Goal: Information Seeking & Learning: Learn about a topic

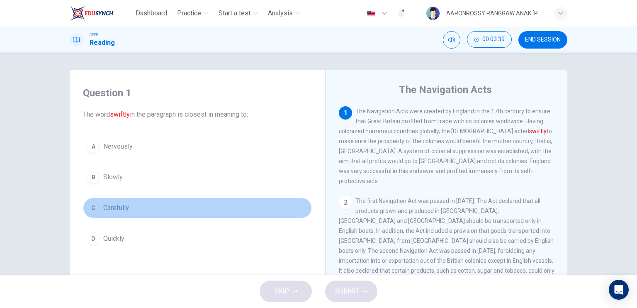
click at [117, 207] on span "Carefully" at bounding box center [116, 208] width 26 height 10
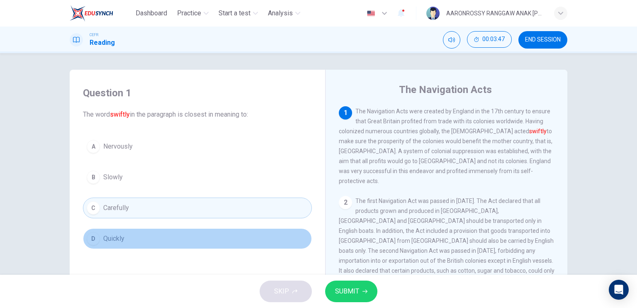
click at [114, 237] on span "Quickly" at bounding box center [113, 238] width 21 height 10
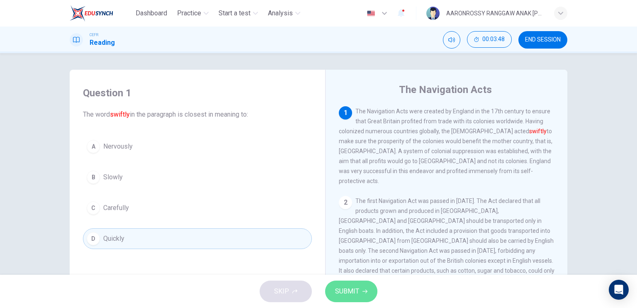
click at [338, 289] on span "SUBMIT" at bounding box center [347, 291] width 24 height 12
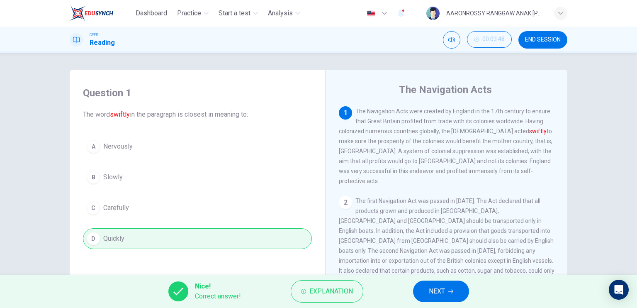
click at [454, 293] on button "NEXT" at bounding box center [441, 291] width 56 height 22
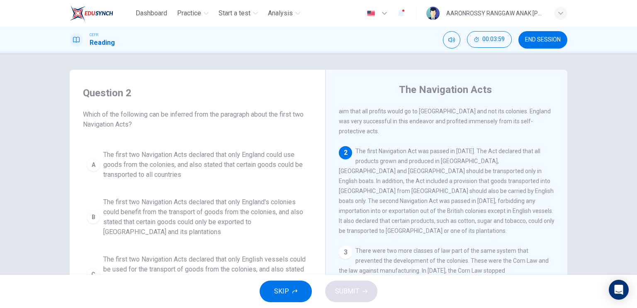
scroll to position [41, 0]
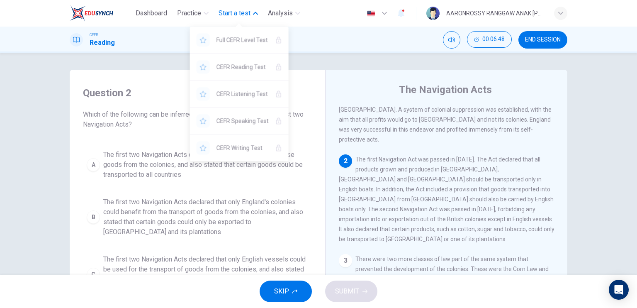
click at [238, 14] on span "Start a test" at bounding box center [234, 13] width 32 height 10
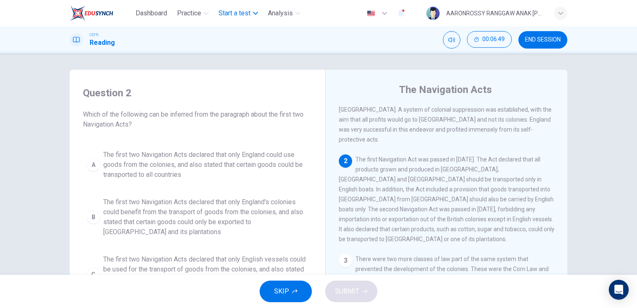
click at [239, 15] on span "Start a test" at bounding box center [234, 13] width 32 height 10
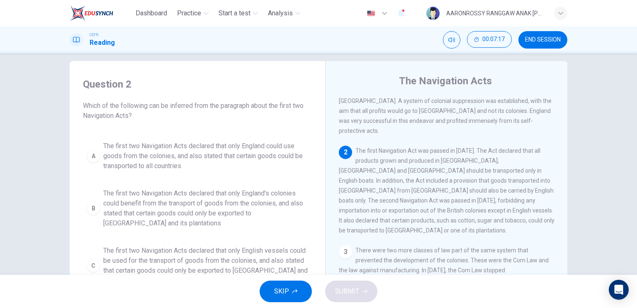
scroll to position [0, 0]
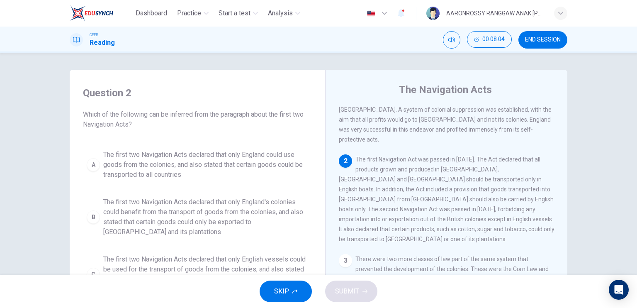
drag, startPoint x: 354, startPoint y: 152, endPoint x: 491, endPoint y: 198, distance: 143.8
click at [491, 198] on div "2 The first Navigation Act was passed in [DATE]. The Act declared that all prod…" at bounding box center [447, 199] width 216 height 90
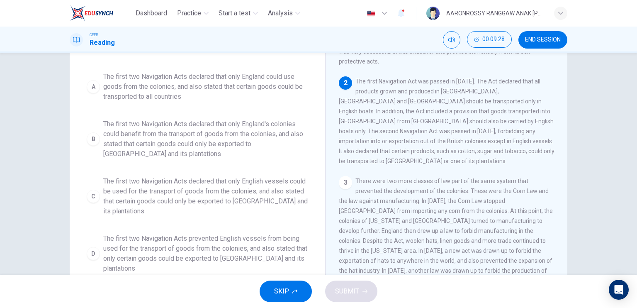
scroll to position [58, 0]
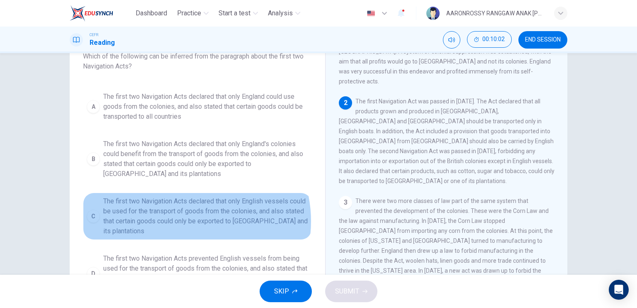
click at [181, 220] on span "The first two Navigation Acts declared that only English vessels could be used …" at bounding box center [205, 216] width 205 height 40
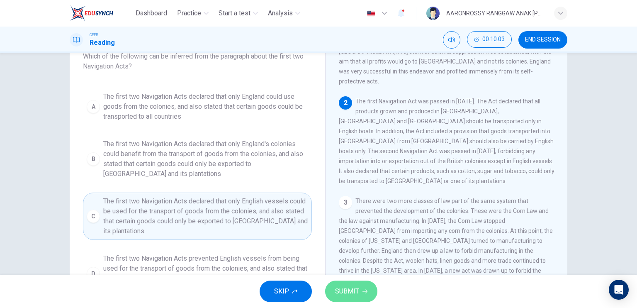
click at [353, 292] on span "SUBMIT" at bounding box center [347, 291] width 24 height 12
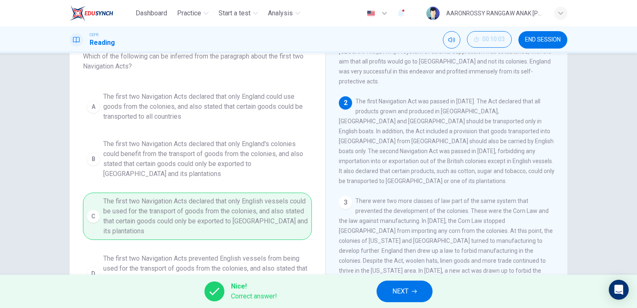
click at [406, 291] on span "NEXT" at bounding box center [400, 291] width 16 height 12
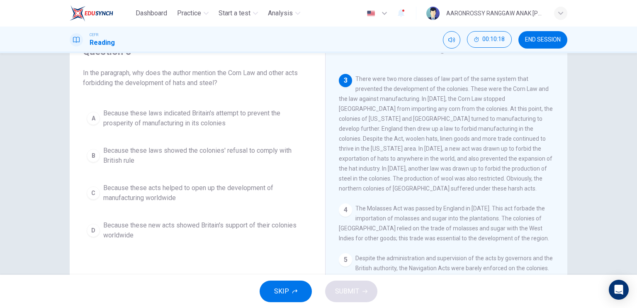
scroll to position [124, 0]
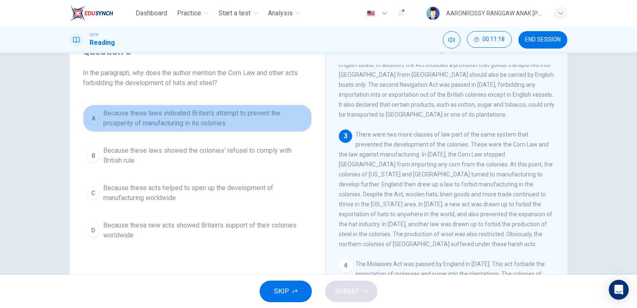
drag, startPoint x: 120, startPoint y: 116, endPoint x: 165, endPoint y: 118, distance: 44.8
click at [165, 118] on span "Because these laws indicated Britain's attempt to prevent the prosperity of man…" at bounding box center [205, 118] width 205 height 20
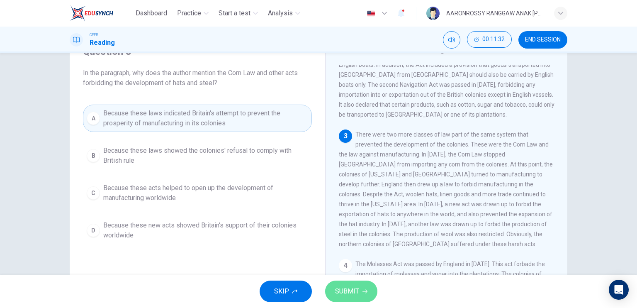
click at [336, 290] on span "SUBMIT" at bounding box center [347, 291] width 24 height 12
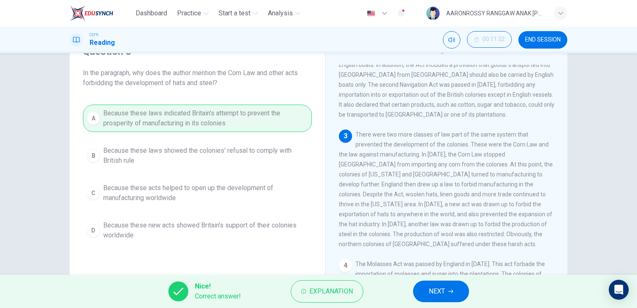
click at [425, 289] on button "NEXT" at bounding box center [441, 291] width 56 height 22
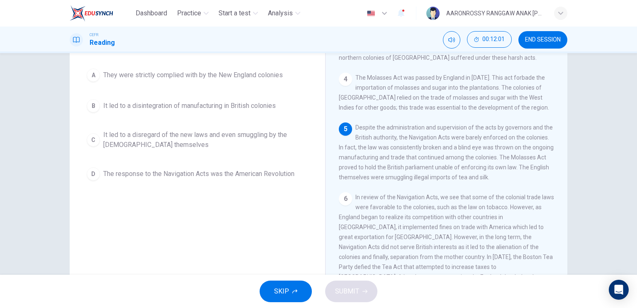
scroll to position [58, 0]
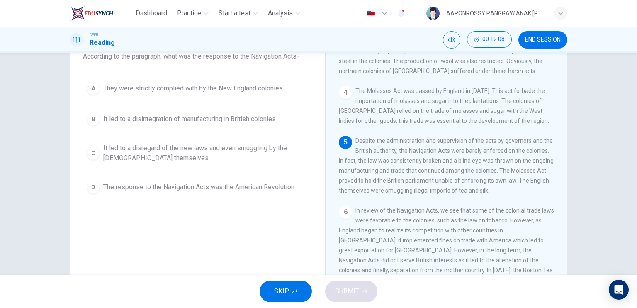
drag, startPoint x: 88, startPoint y: 57, endPoint x: 209, endPoint y: 68, distance: 121.1
click at [209, 68] on div "Question 4 According to the paragraph, what was the response to the Navigation …" at bounding box center [197, 113] width 242 height 186
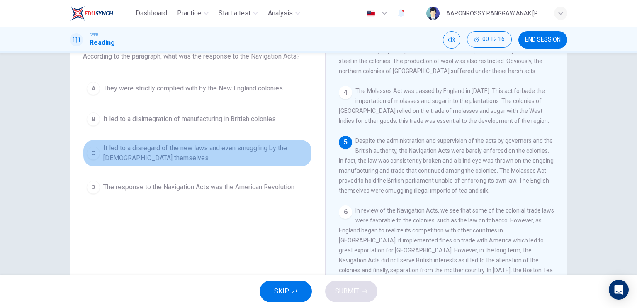
click at [209, 158] on span "It led to a disregard of the new laws and even smuggling by the [DEMOGRAPHIC_DA…" at bounding box center [205, 153] width 205 height 20
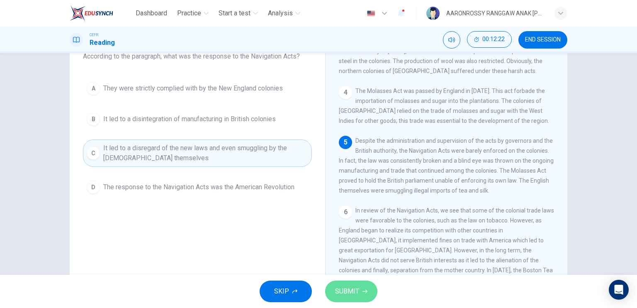
click at [353, 292] on span "SUBMIT" at bounding box center [347, 291] width 24 height 12
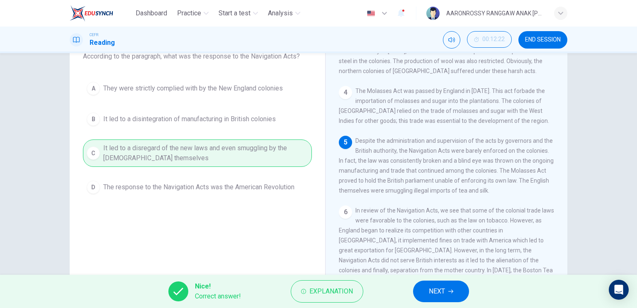
click at [428, 285] on button "NEXT" at bounding box center [441, 291] width 56 height 22
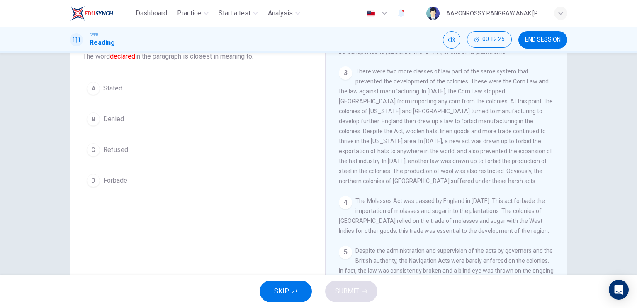
scroll to position [73, 0]
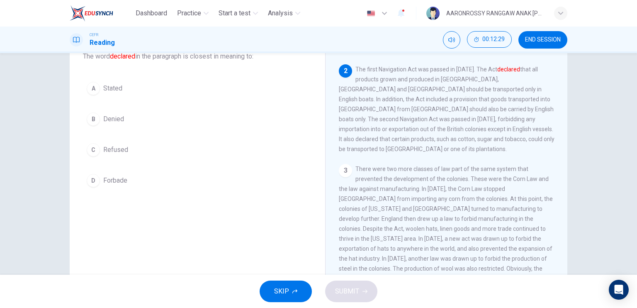
click at [93, 82] on div "A" at bounding box center [93, 88] width 13 height 13
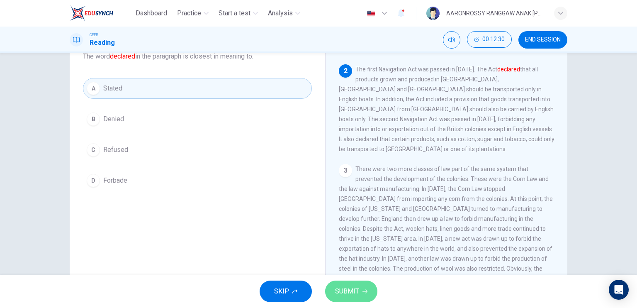
click at [362, 293] on icon "button" at bounding box center [364, 291] width 5 height 5
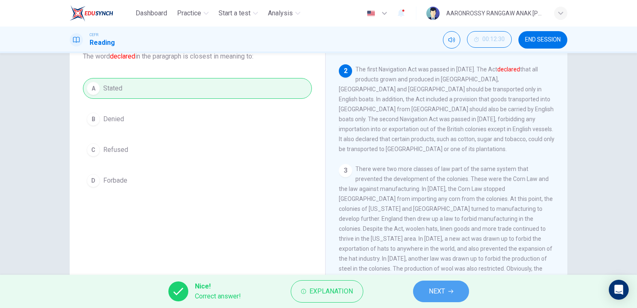
click at [420, 289] on button "NEXT" at bounding box center [441, 291] width 56 height 22
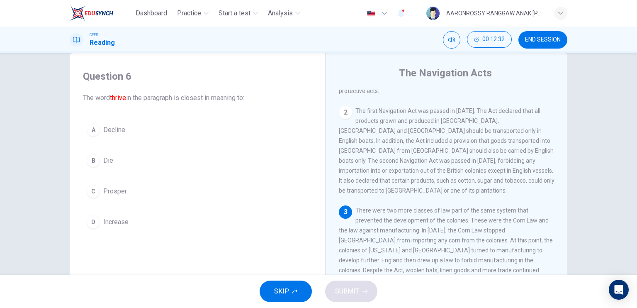
scroll to position [115, 0]
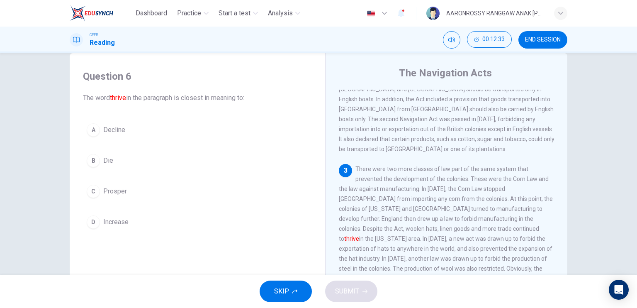
click at [144, 192] on button "C Prosper" at bounding box center [197, 191] width 229 height 21
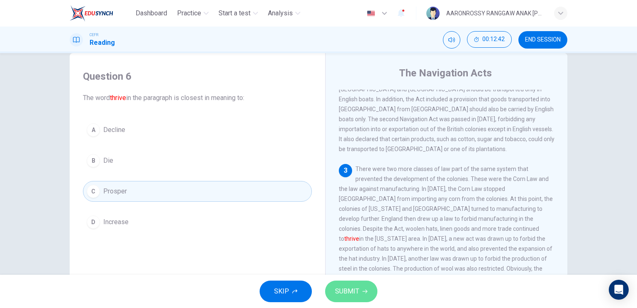
click at [338, 293] on span "SUBMIT" at bounding box center [347, 291] width 24 height 12
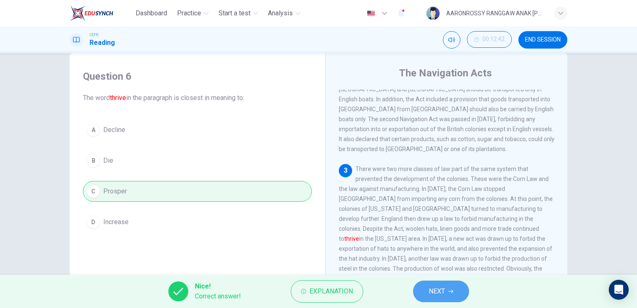
click at [434, 291] on span "NEXT" at bounding box center [437, 291] width 16 height 12
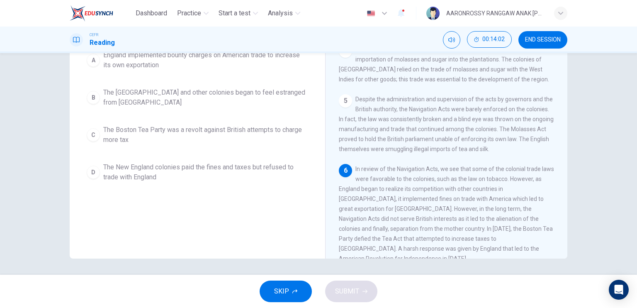
scroll to position [99, 0]
click at [157, 140] on span "The Boston Tea Party was a revolt against British attempts to charge more tax" at bounding box center [205, 135] width 205 height 20
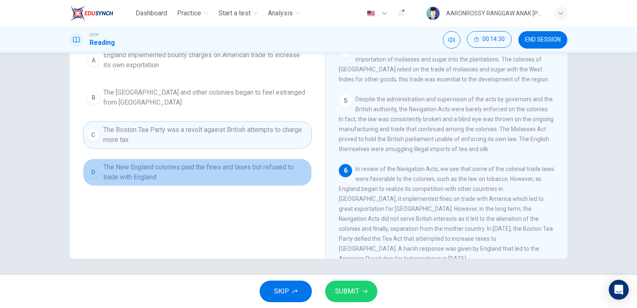
click at [172, 177] on span "The New England colonies paid the fines and taxes but refused to trade with Eng…" at bounding box center [205, 172] width 205 height 20
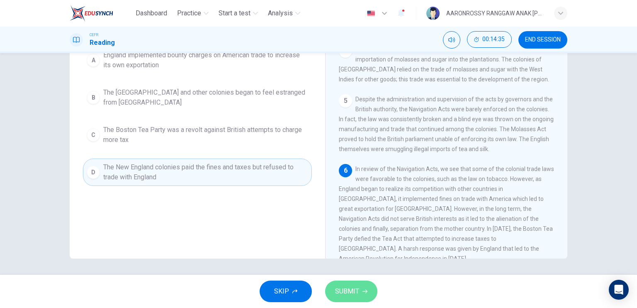
click at [346, 289] on span "SUBMIT" at bounding box center [347, 291] width 24 height 12
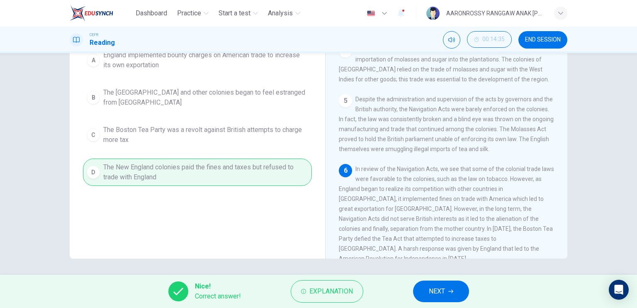
drag, startPoint x: 447, startPoint y: 294, endPoint x: 447, endPoint y: 289, distance: 5.0
click at [447, 290] on button "NEXT" at bounding box center [441, 291] width 56 height 22
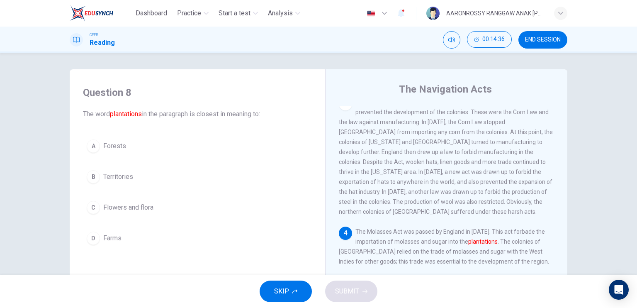
scroll to position [0, 0]
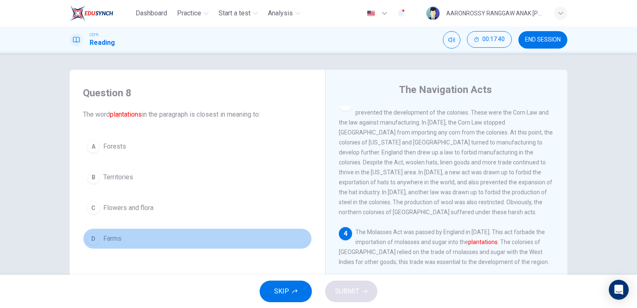
click at [106, 237] on span "Farms" at bounding box center [112, 238] width 18 height 10
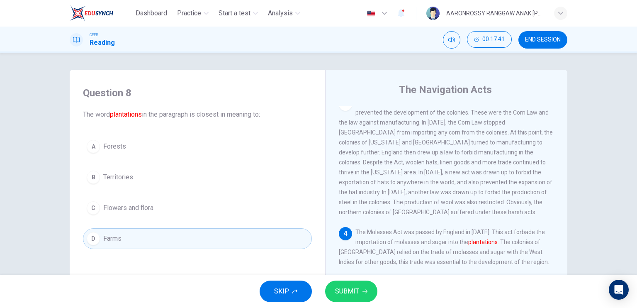
click at [366, 293] on button "SUBMIT" at bounding box center [351, 291] width 52 height 22
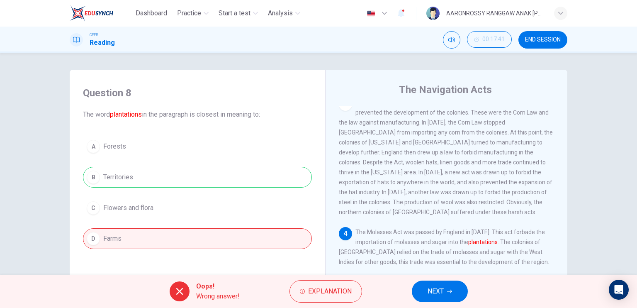
click at [429, 290] on span "NEXT" at bounding box center [435, 291] width 16 height 12
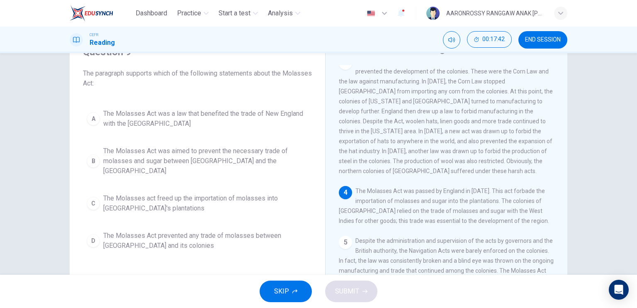
scroll to position [41, 0]
click at [146, 159] on span "The Molasses Act was aimed to prevent the necessary trade of molasses and sugar…" at bounding box center [205, 160] width 205 height 30
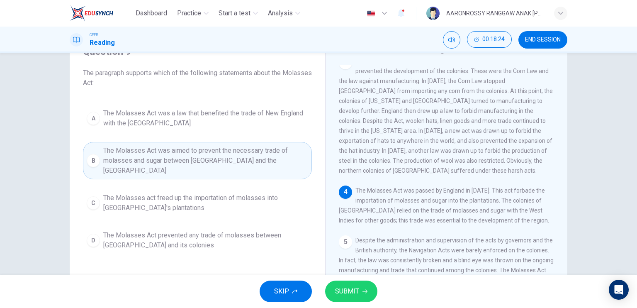
click at [362, 291] on icon "button" at bounding box center [364, 291] width 5 height 5
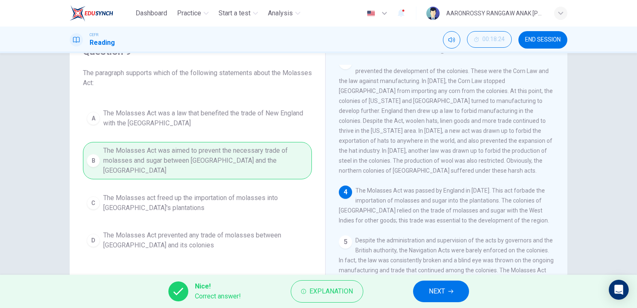
click at [453, 294] on button "NEXT" at bounding box center [441, 291] width 56 height 22
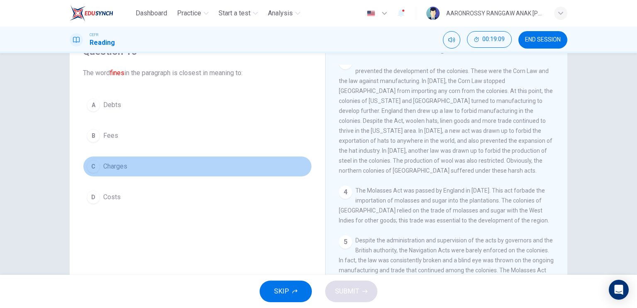
click at [124, 166] on span "Charges" at bounding box center [115, 166] width 24 height 10
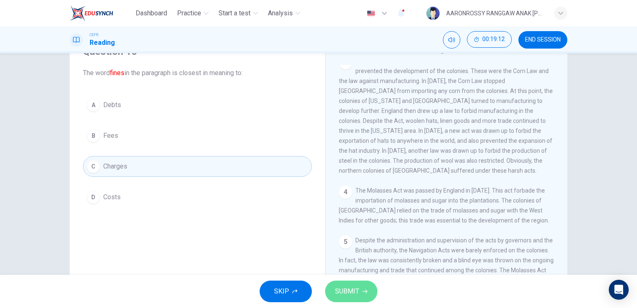
click at [354, 292] on span "SUBMIT" at bounding box center [347, 291] width 24 height 12
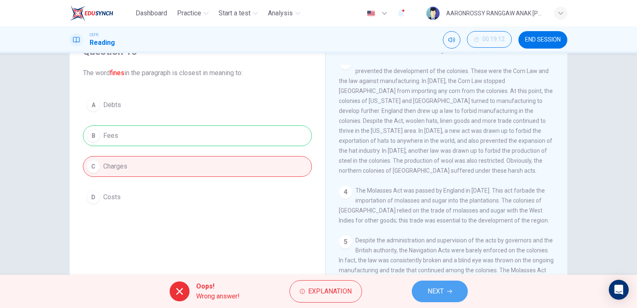
click at [443, 290] on span "NEXT" at bounding box center [435, 291] width 16 height 12
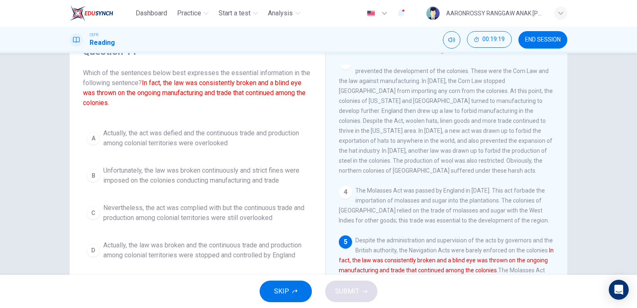
scroll to position [83, 0]
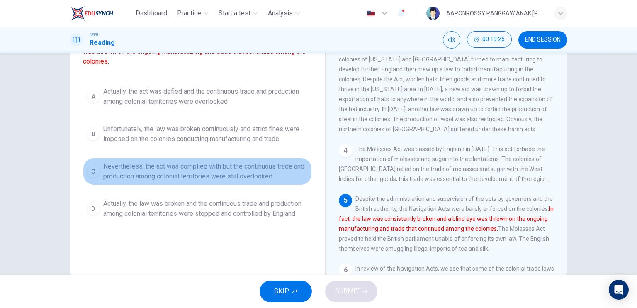
click at [194, 170] on span "Nevertheless, the act was complied with but the continuous trade and production…" at bounding box center [205, 171] width 205 height 20
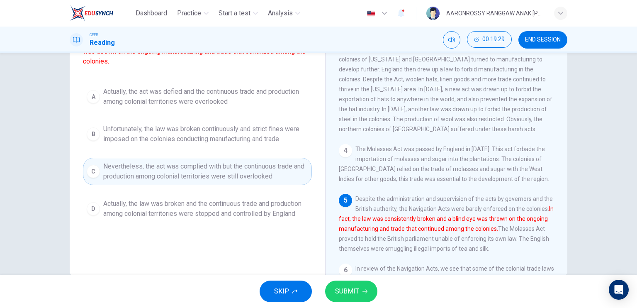
click at [338, 288] on span "SUBMIT" at bounding box center [347, 291] width 24 height 12
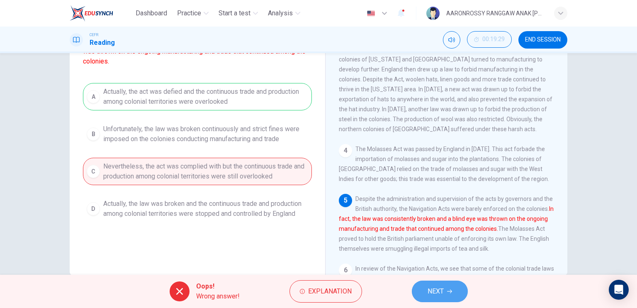
click at [438, 289] on span "NEXT" at bounding box center [435, 291] width 16 height 12
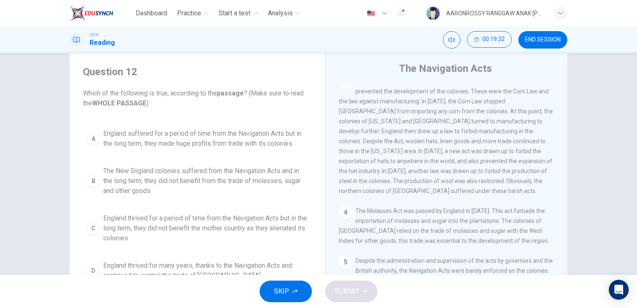
scroll to position [41, 0]
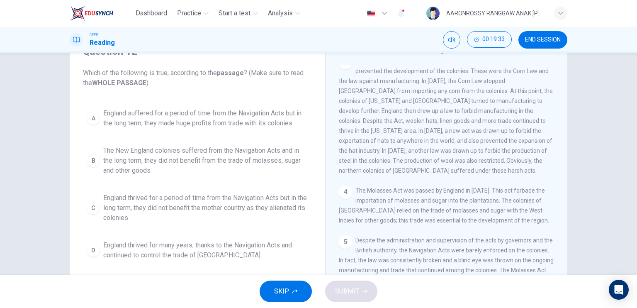
click at [201, 155] on span "The New England colonies suffered from the Navigation Acts and in the long term…" at bounding box center [205, 160] width 205 height 30
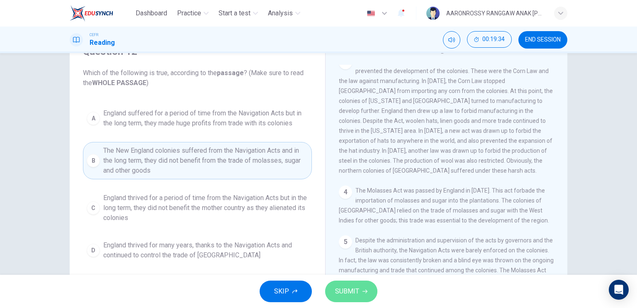
click at [353, 298] on button "SUBMIT" at bounding box center [351, 291] width 52 height 22
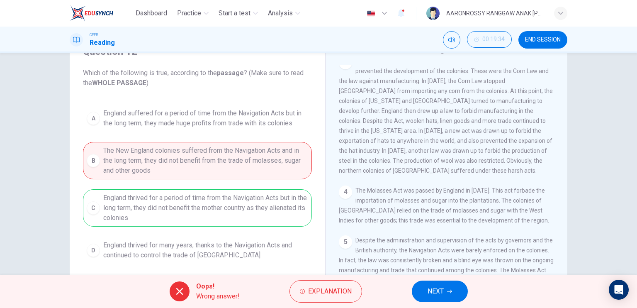
click at [459, 290] on button "NEXT" at bounding box center [440, 291] width 56 height 22
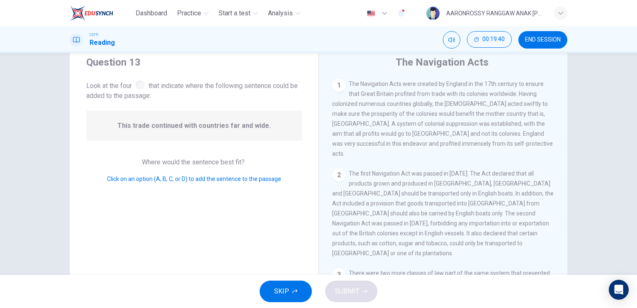
scroll to position [0, 0]
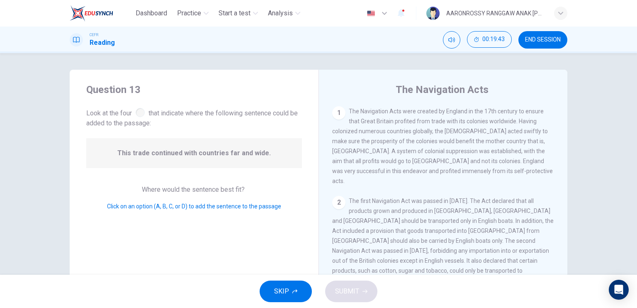
click at [139, 116] on div at bounding box center [140, 112] width 9 height 9
click at [162, 209] on span "Click on an option (A, B, C, or D) to add the sentence to the passage" at bounding box center [194, 206] width 174 height 7
click at [335, 196] on div "2" at bounding box center [338, 202] width 13 height 13
click at [230, 158] on div "This trade continued with countries far and wide." at bounding box center [194, 153] width 216 height 30
drag, startPoint x: 230, startPoint y: 150, endPoint x: 245, endPoint y: 147, distance: 15.3
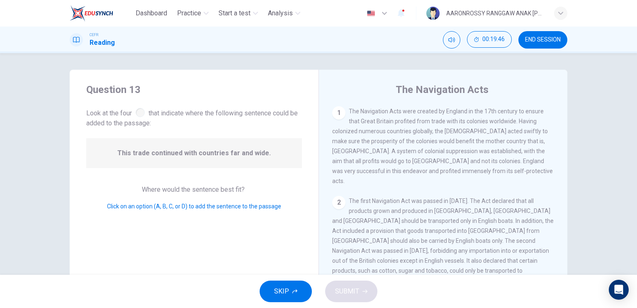
click at [233, 150] on span "This trade continued with countries far and wide." at bounding box center [193, 153] width 153 height 10
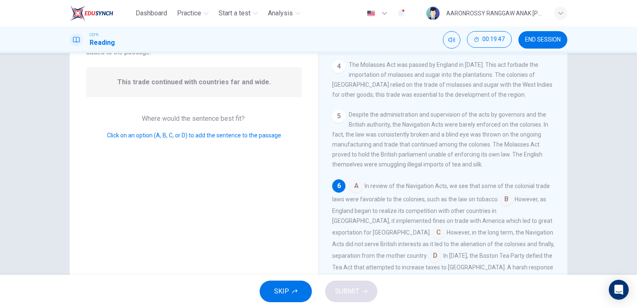
scroll to position [99, 0]
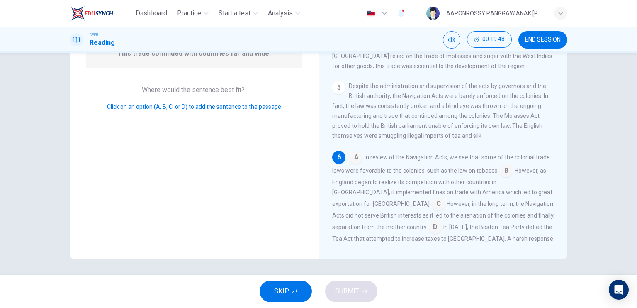
click at [352, 151] on input at bounding box center [355, 157] width 13 height 13
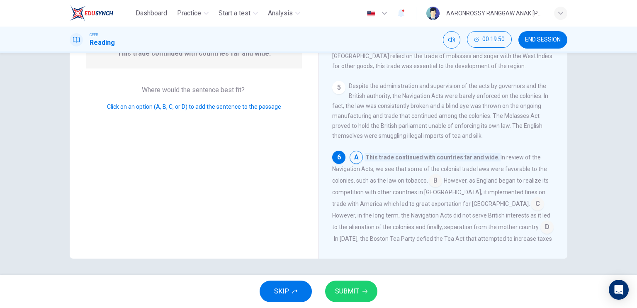
click at [429, 175] on input at bounding box center [435, 181] width 13 height 13
click at [357, 287] on span "SUBMIT" at bounding box center [347, 291] width 24 height 12
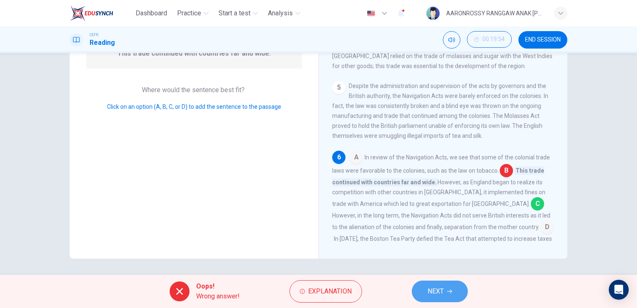
click at [441, 287] on span "NEXT" at bounding box center [435, 291] width 16 height 12
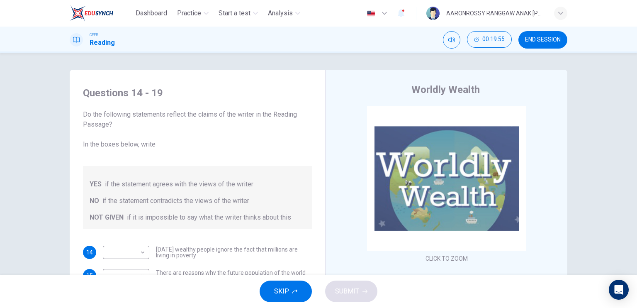
click at [535, 34] on button "END SESSION" at bounding box center [542, 39] width 49 height 17
